Goal: Task Accomplishment & Management: Complete application form

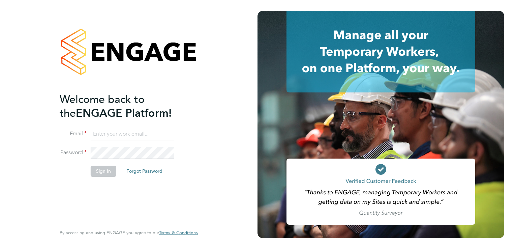
drag, startPoint x: 0, startPoint y: 0, endPoint x: 68, endPoint y: 29, distance: 73.7
click at [68, 29] on div at bounding box center [129, 52] width 138 height 82
click at [103, 137] on input at bounding box center [132, 134] width 83 height 12
type input "[EMAIL_ADDRESS][DOMAIN_NAME]"
click at [105, 171] on button "Sign In" at bounding box center [104, 171] width 26 height 11
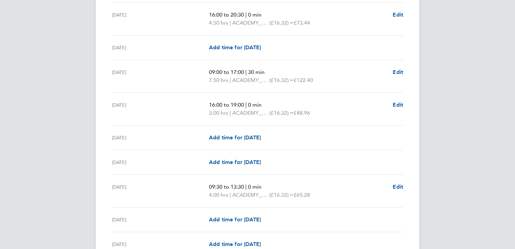
scroll to position [870, 0]
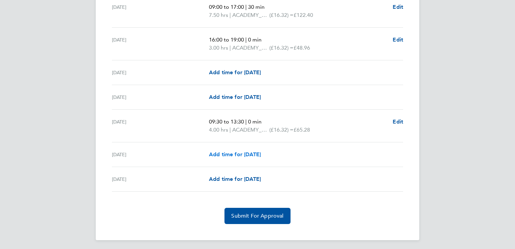
click at [232, 153] on span "Add time for [DATE]" at bounding box center [235, 154] width 52 height 6
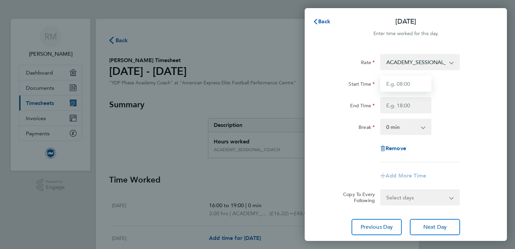
click at [406, 84] on input "Start Time" at bounding box center [405, 84] width 51 height 16
type input "16:00"
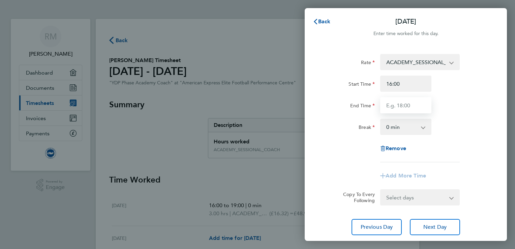
click at [404, 109] on input "End Time" at bounding box center [405, 105] width 51 height 16
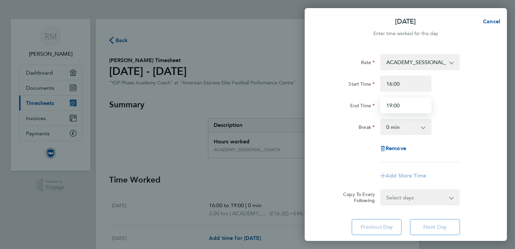
type input "19:00"
click at [485, 136] on div "Rate ACADEMY_SESSIONAL_COACH - 16.32 ADMIN_HOURS - 12.98 Start Time 16:00 End T…" at bounding box center [406, 108] width 165 height 108
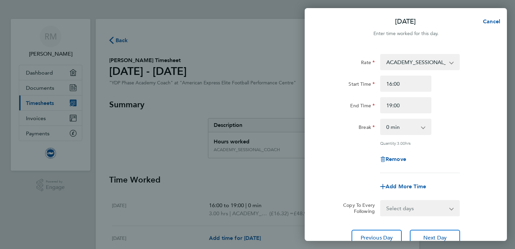
scroll to position [55, 0]
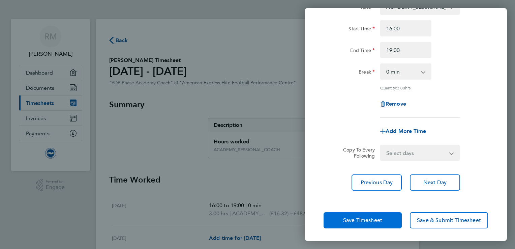
click at [355, 221] on span "Save Timesheet" at bounding box center [362, 220] width 39 height 7
